Goal: Task Accomplishment & Management: Use online tool/utility

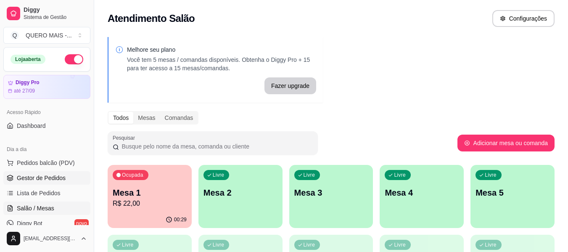
click at [38, 179] on span "Gestor de Pedidos" at bounding box center [41, 178] width 49 height 8
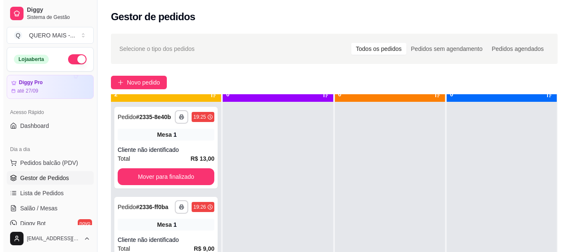
scroll to position [24, 0]
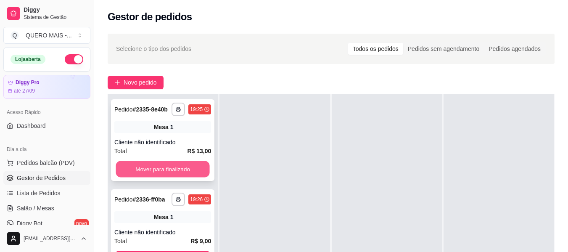
click at [182, 167] on button "Mover para finalizado" at bounding box center [163, 169] width 94 height 16
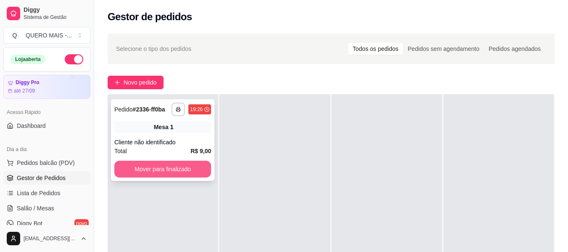
click at [179, 171] on button "Mover para finalizado" at bounding box center [162, 169] width 97 height 17
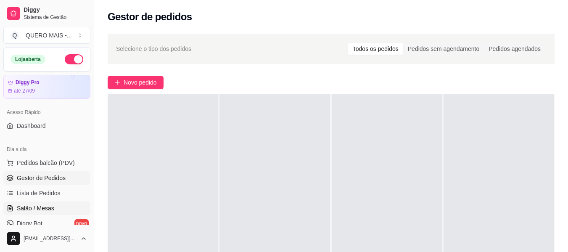
click at [47, 207] on span "Salão / Mesas" at bounding box center [35, 208] width 37 height 8
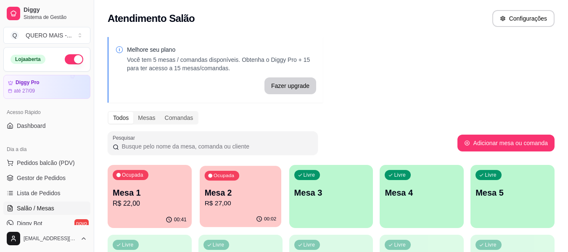
click at [244, 206] on p "R$ 27,00" at bounding box center [240, 203] width 72 height 10
click at [115, 208] on p "R$ 22,00" at bounding box center [150, 203] width 74 height 10
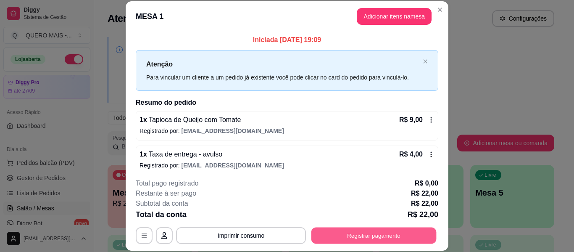
click at [345, 238] on button "Registrar pagamento" at bounding box center [374, 235] width 125 height 16
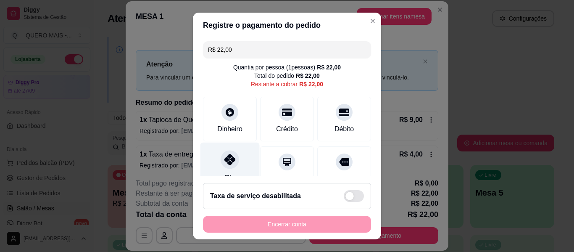
click at [225, 160] on icon at bounding box center [230, 159] width 11 height 11
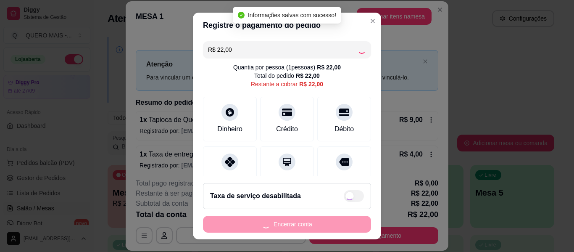
type input "R$ 0,00"
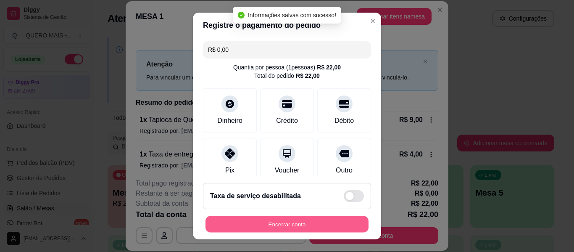
click at [268, 225] on button "Encerrar conta" at bounding box center [287, 224] width 163 height 16
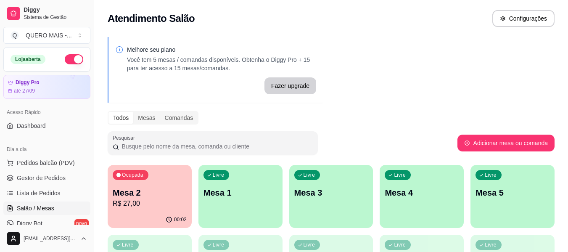
click at [251, 211] on div "Livre Mesa 1" at bounding box center [240, 191] width 84 height 53
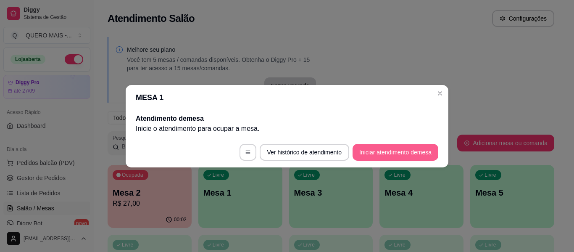
click at [367, 154] on button "Iniciar atendimento de mesa" at bounding box center [396, 152] width 86 height 17
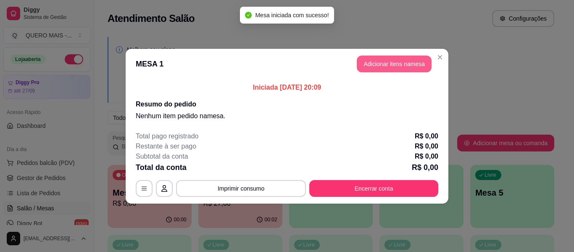
click at [409, 67] on button "Adicionar itens na mesa" at bounding box center [394, 64] width 75 height 17
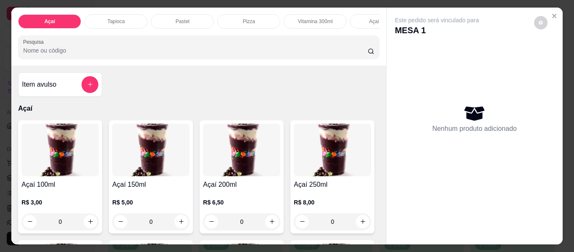
click at [167, 15] on div "Pastel" at bounding box center [182, 21] width 63 height 14
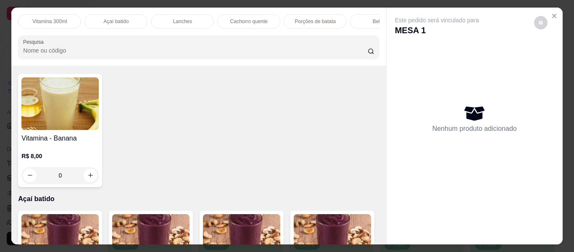
scroll to position [0, 300]
click at [201, 18] on p "Cachorro quente" at bounding box center [214, 21] width 37 height 7
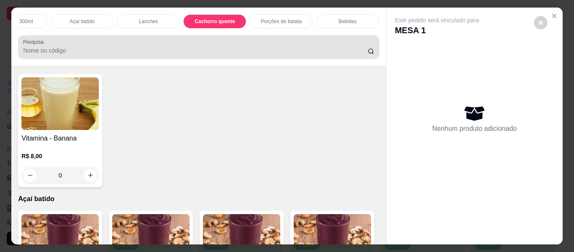
scroll to position [23, 0]
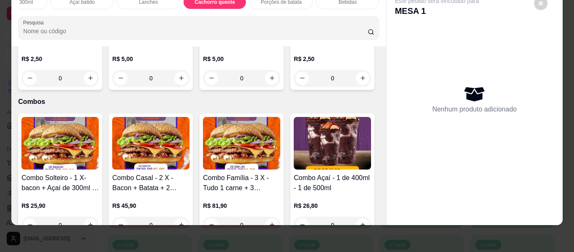
type input "1"
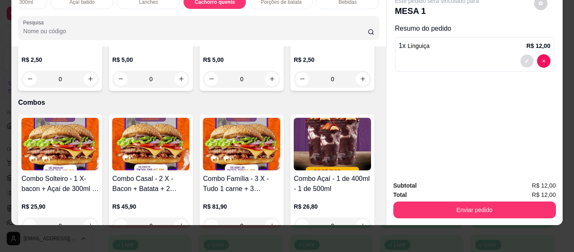
click at [525, 58] on icon "decrease-product-quantity" at bounding box center [527, 60] width 5 height 5
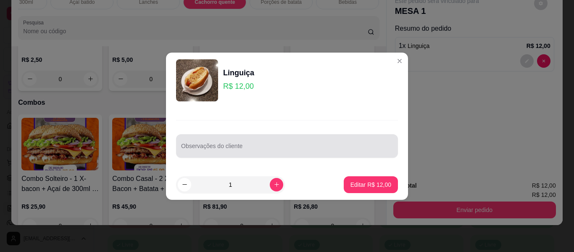
click at [255, 144] on div at bounding box center [287, 145] width 212 height 17
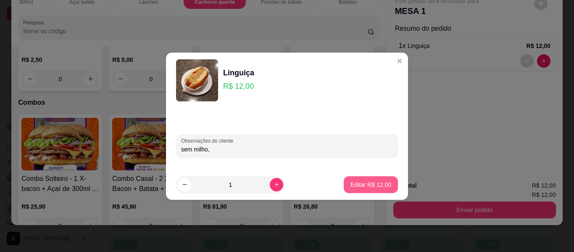
type input "sem milho,"
click at [351, 185] on p "Editar R$ 12,00" at bounding box center [371, 184] width 41 height 8
type input "0"
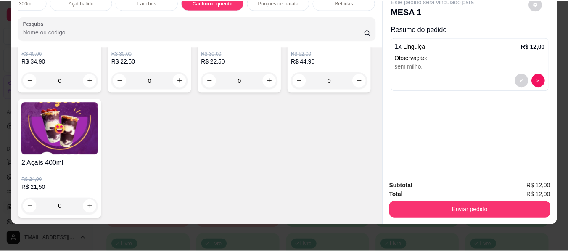
scroll to position [2362, 0]
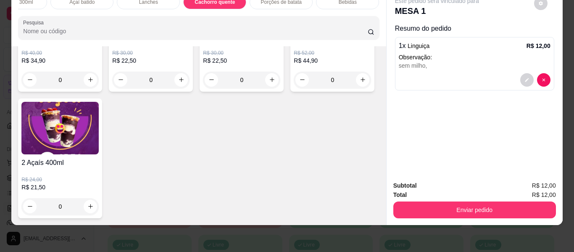
type input "1"
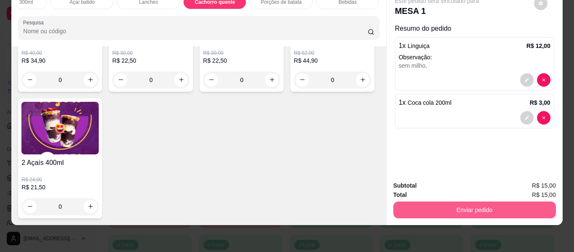
click at [463, 201] on button "Enviar pedido" at bounding box center [475, 209] width 163 height 17
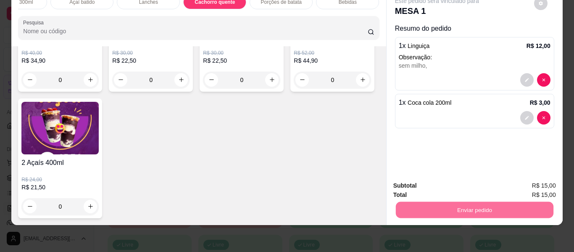
click at [439, 184] on button "Não registrar e enviar pedido" at bounding box center [446, 183] width 87 height 16
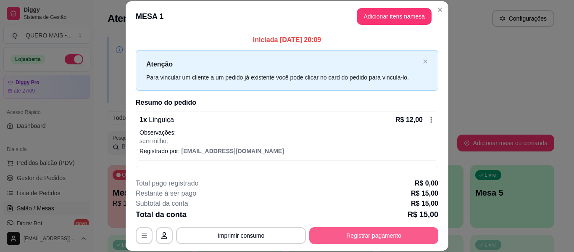
click at [344, 237] on button "Registrar pagamento" at bounding box center [373, 235] width 129 height 17
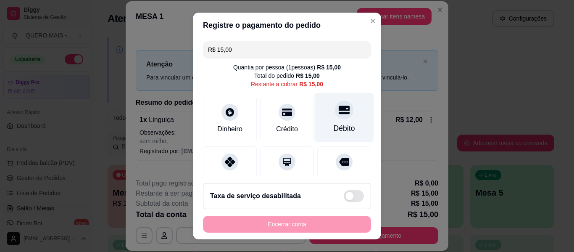
click at [339, 109] on icon at bounding box center [344, 110] width 11 height 8
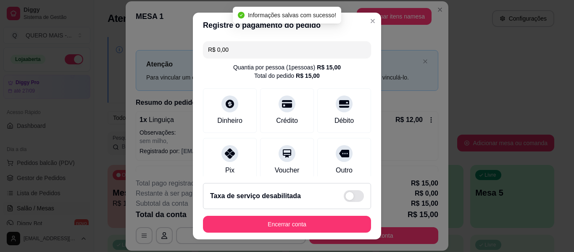
type input "R$ 0,00"
